Goal: Use online tool/utility: Utilize a website feature to perform a specific function

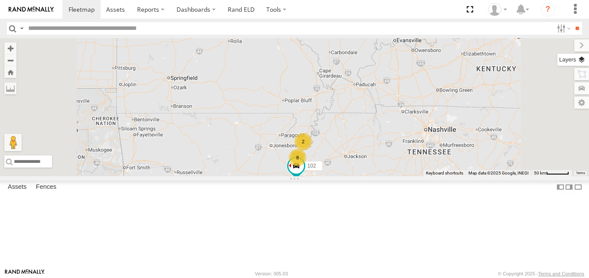
click at [585, 59] on label at bounding box center [573, 60] width 32 height 12
click at [0, 0] on span "Basemaps" at bounding box center [0, 0] width 0 height 0
click at [0, 0] on span "Satellite + Roadmap" at bounding box center [0, 0] width 0 height 0
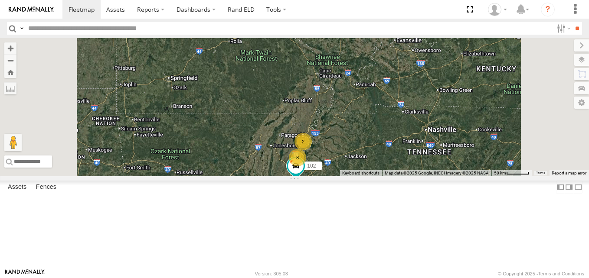
scroll to position [127, 0]
click at [0, 0] on span at bounding box center [0, 0] width 0 height 0
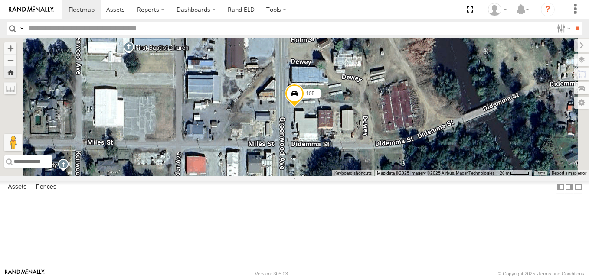
scroll to position [49, 0]
click at [0, 0] on span at bounding box center [0, 0] width 0 height 0
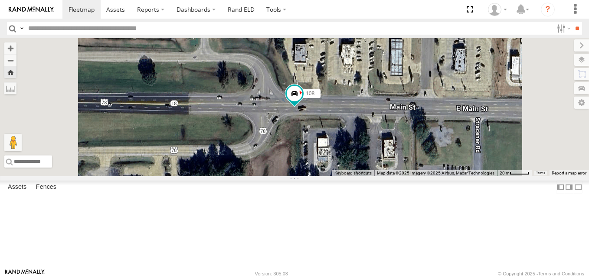
scroll to position [0, 0]
